Goal: Information Seeking & Learning: Learn about a topic

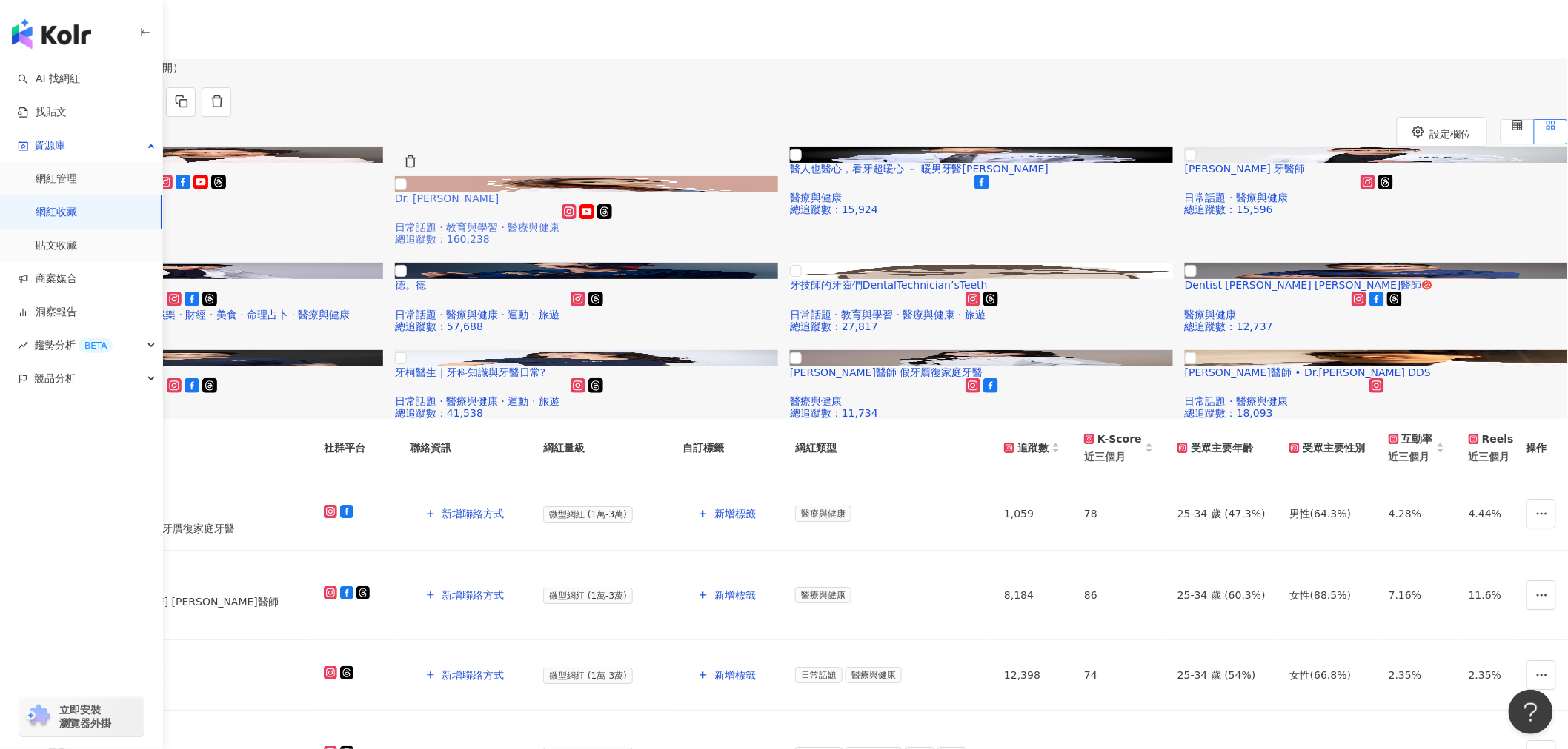
click at [778, 192] on img at bounding box center [586, 184] width 383 height 16
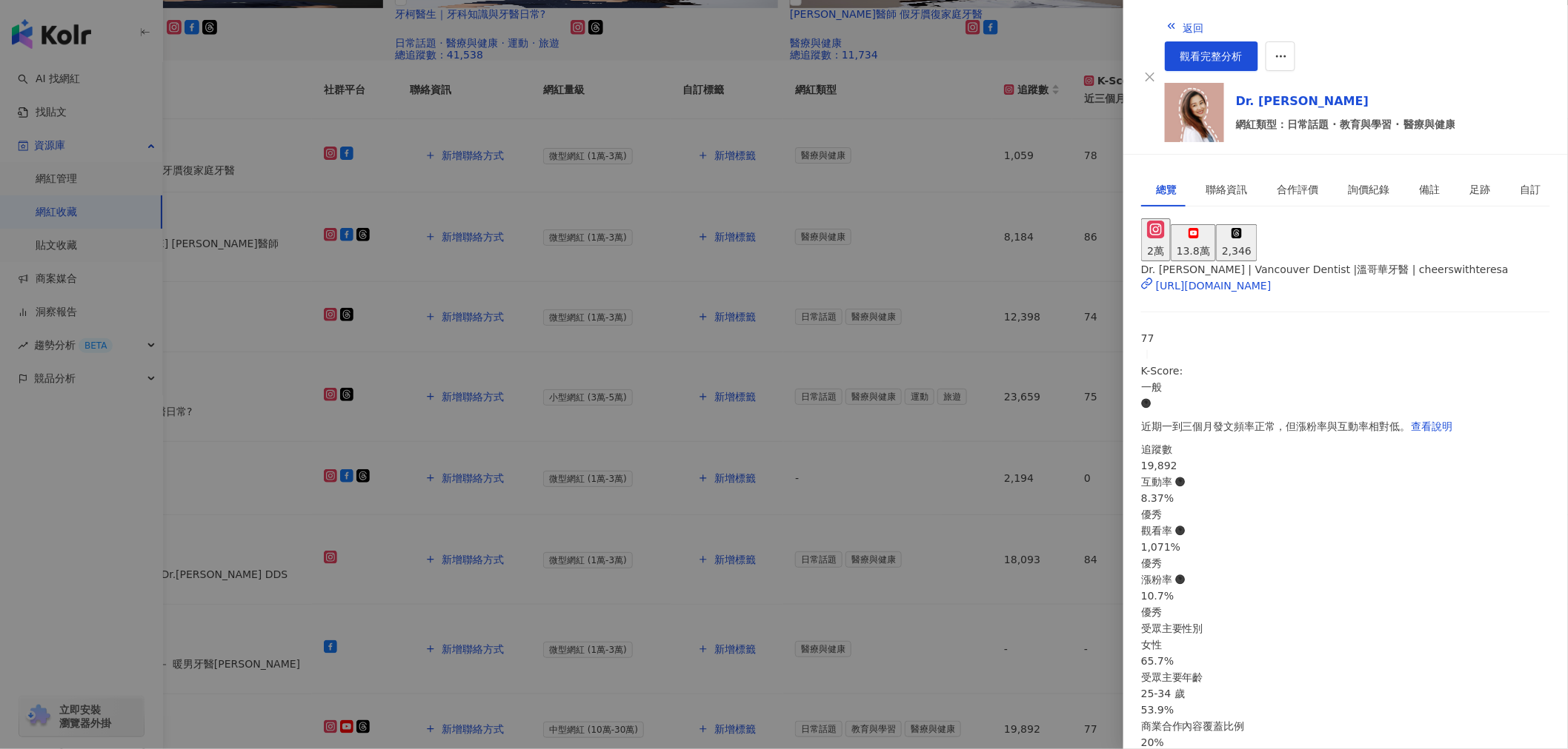
scroll to position [658, 0]
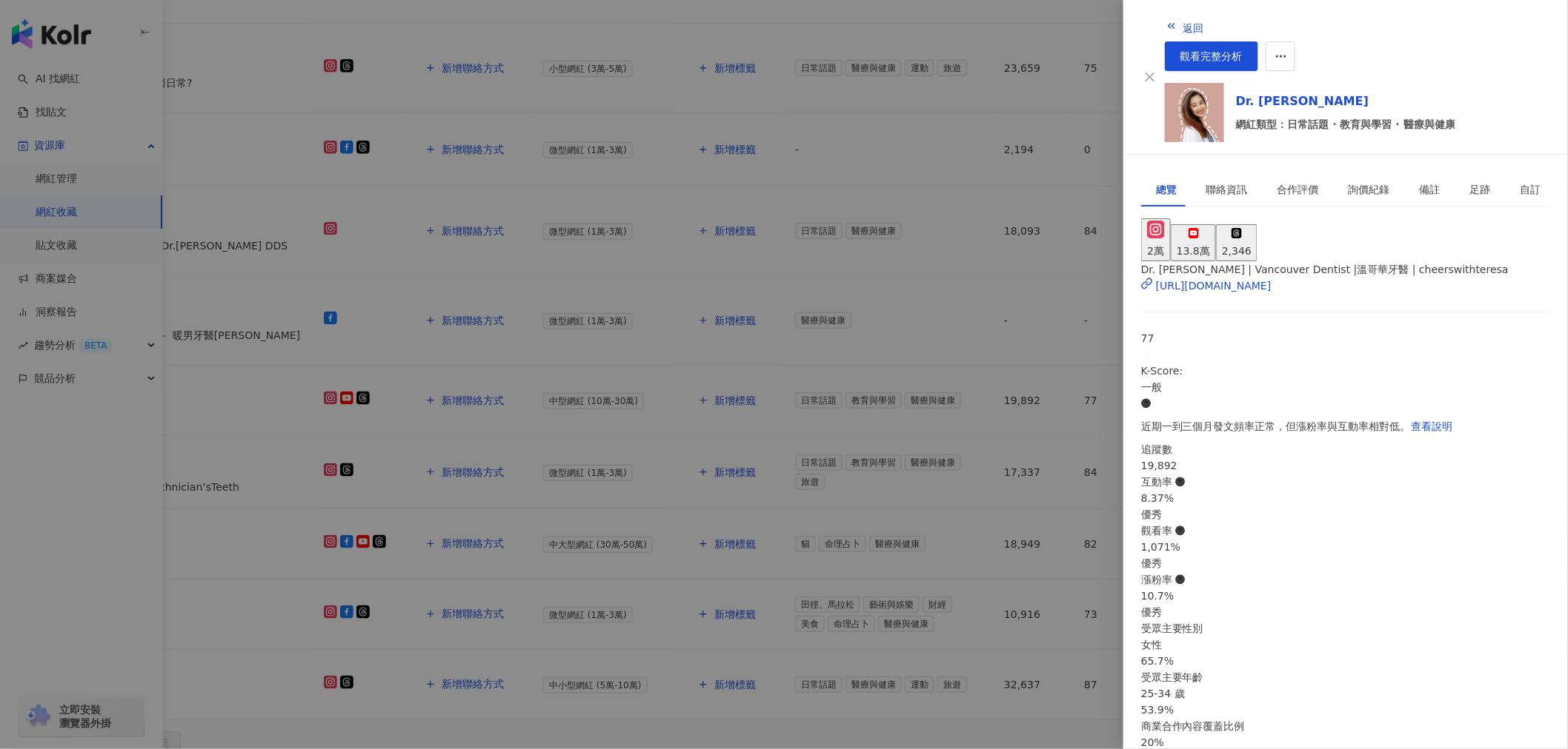
click at [312, 317] on div at bounding box center [784, 374] width 1568 height 749
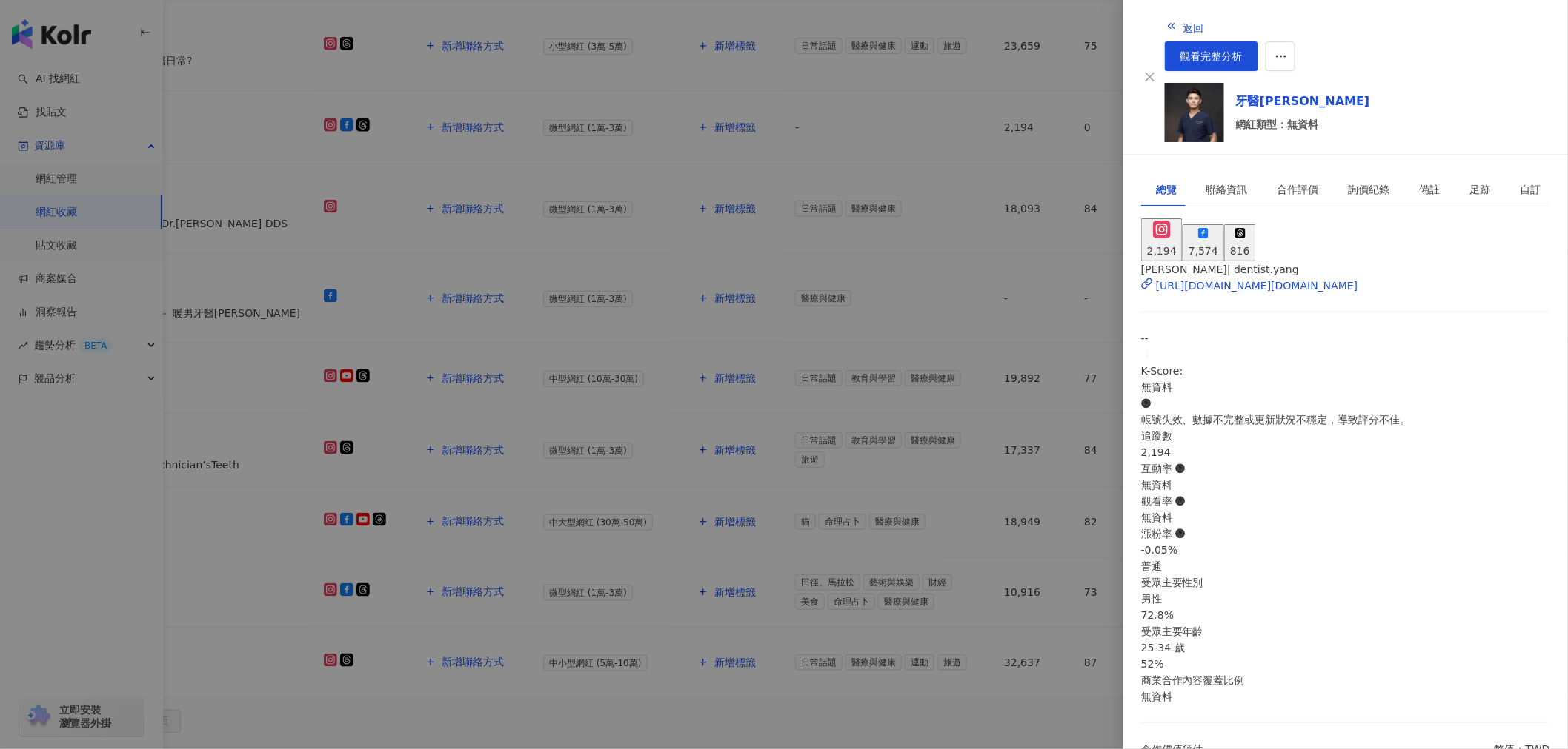
scroll to position [686, 0]
click at [292, 324] on div at bounding box center [784, 374] width 1568 height 749
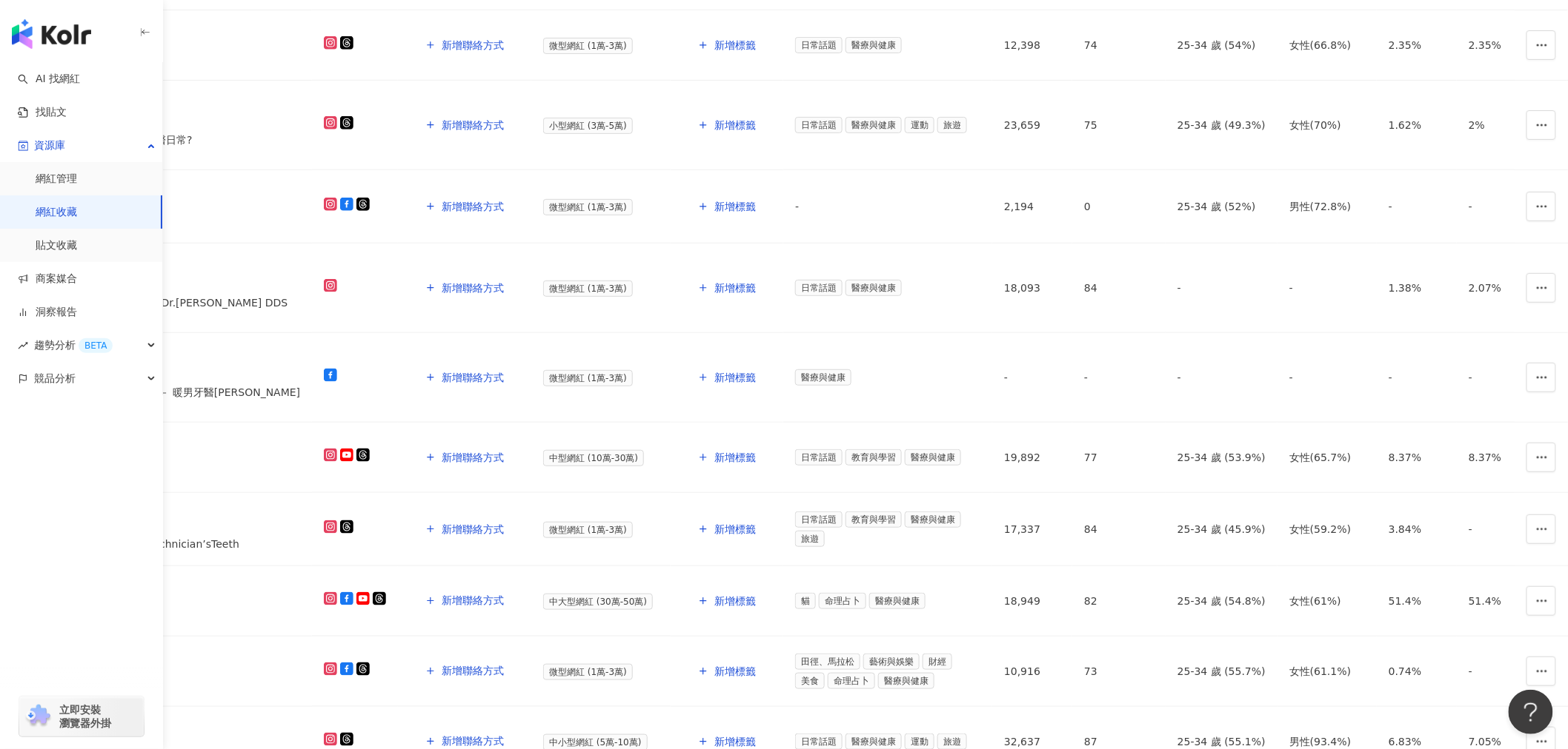
scroll to position [357, 0]
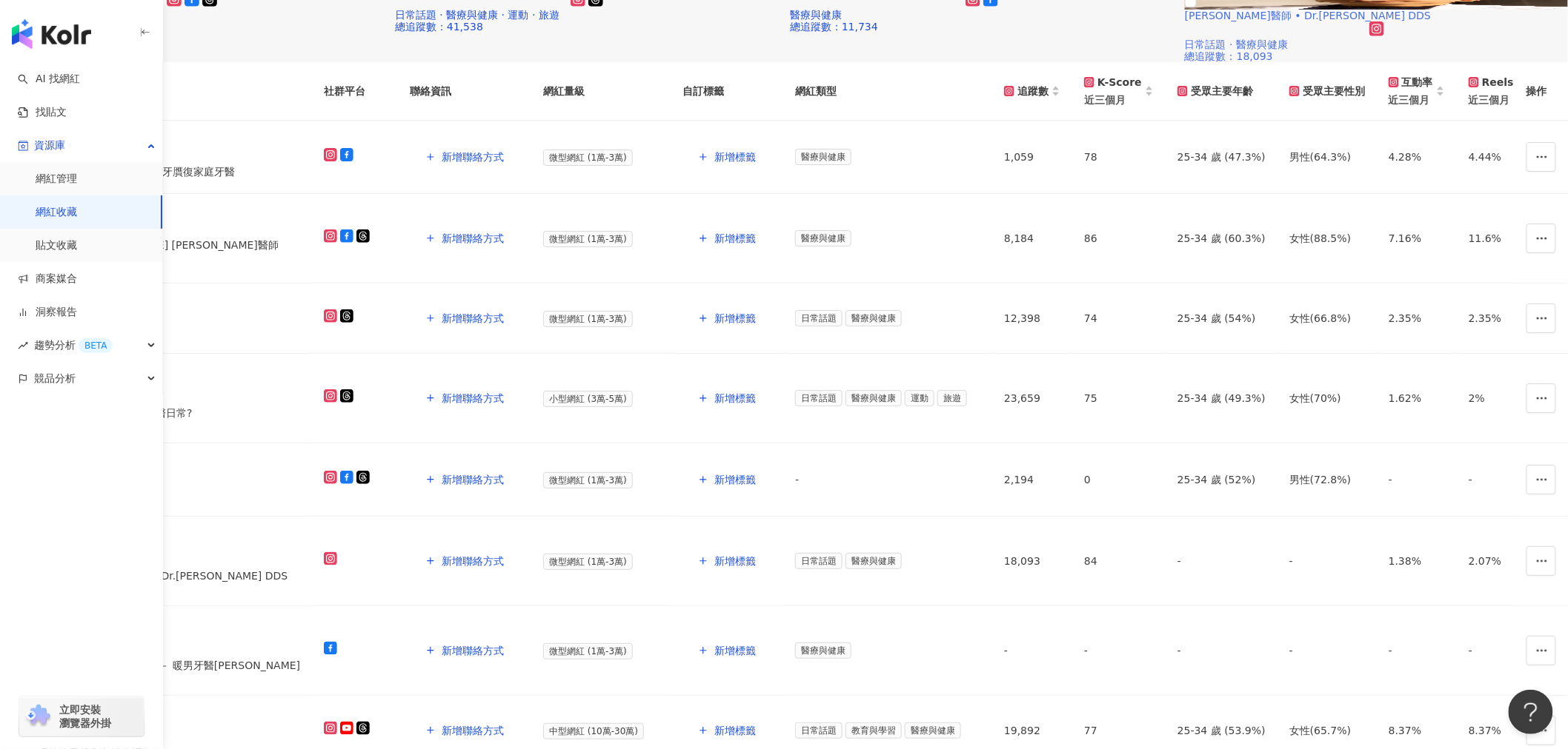
click at [1205, 10] on img at bounding box center [1376, 1] width 383 height 16
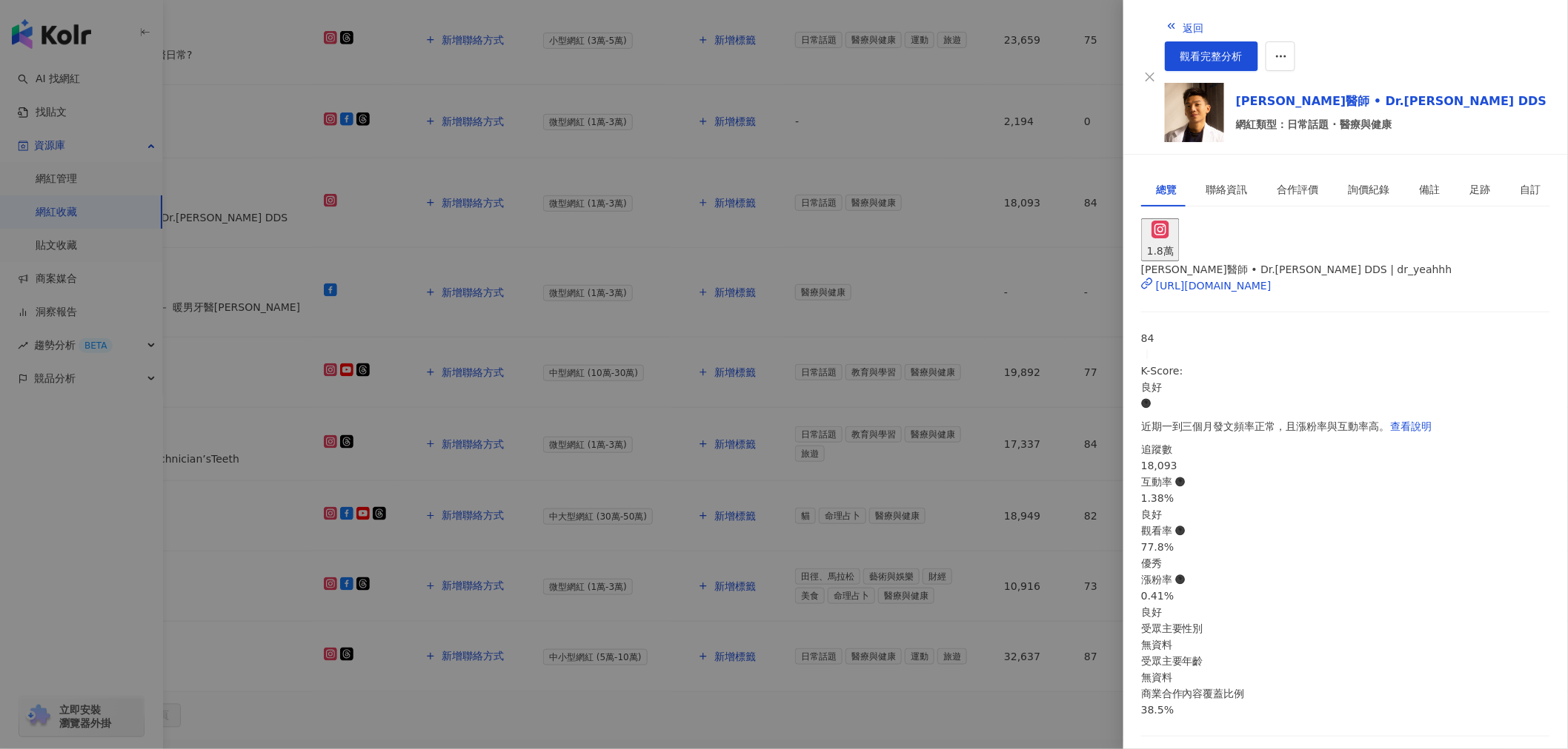
scroll to position [100, 0]
drag, startPoint x: 235, startPoint y: 239, endPoint x: 236, endPoint y: 164, distance: 75.0
click at [235, 239] on div at bounding box center [784, 374] width 1568 height 749
